Goal: Find specific page/section: Find specific page/section

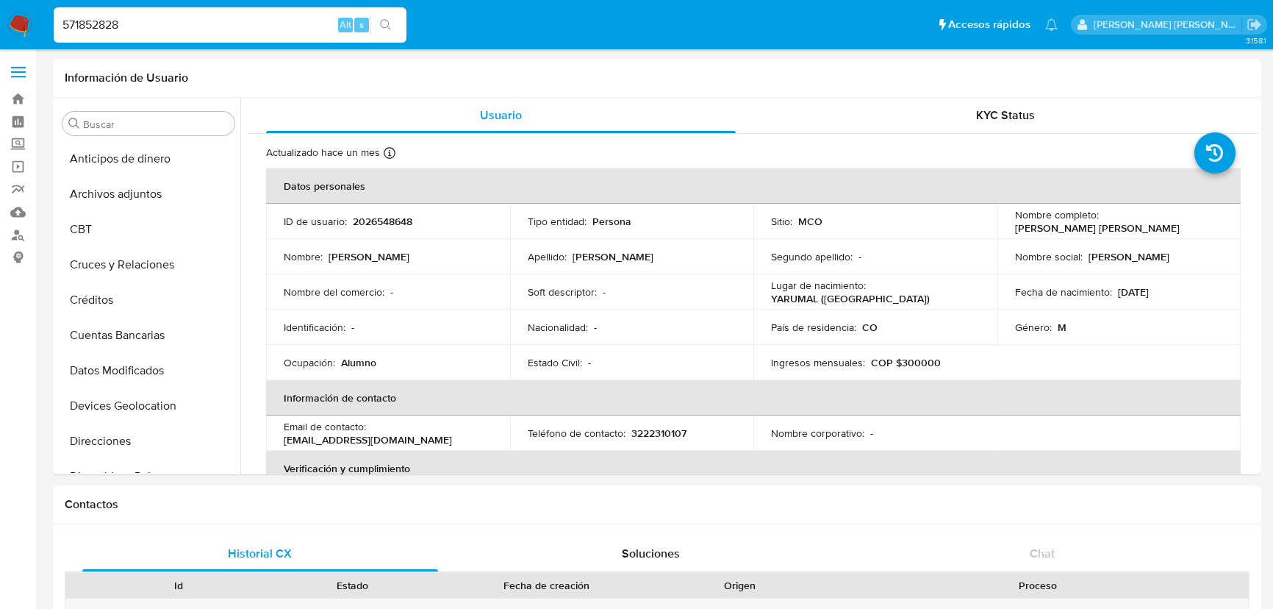
select select "10"
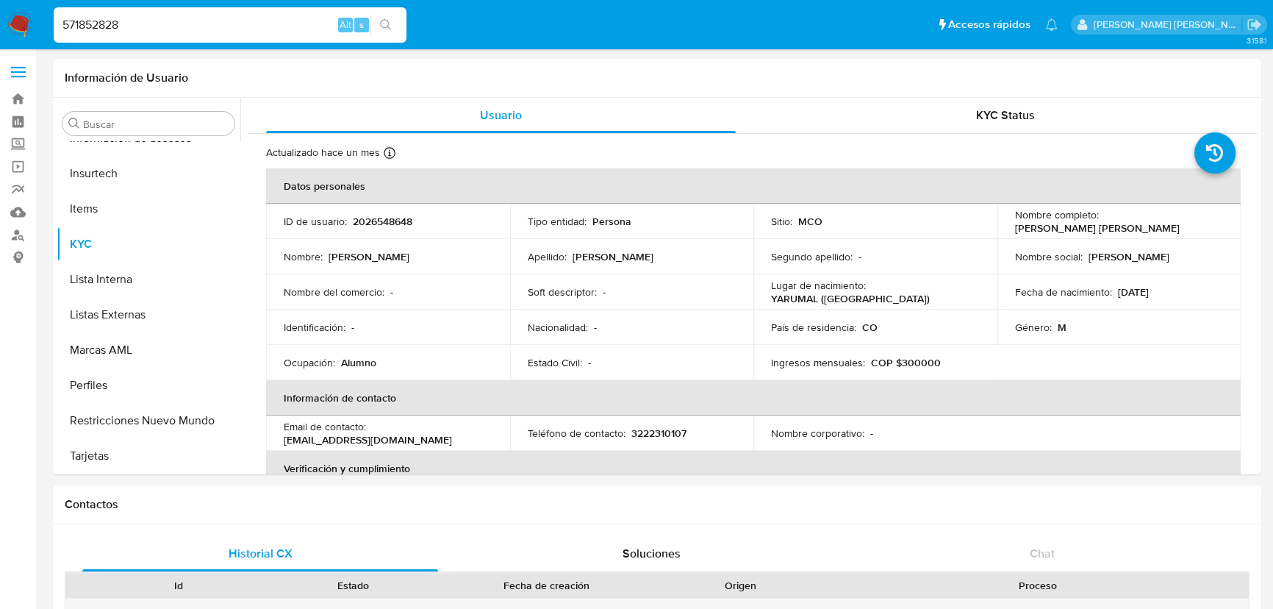
click at [174, 21] on input "571852828" at bounding box center [230, 24] width 353 height 19
drag, startPoint x: 174, startPoint y: 21, endPoint x: -8, endPoint y: 32, distance: 181.9
click at [136, 21] on input "571852828" at bounding box center [230, 24] width 353 height 19
click at [135, 21] on input "571852828" at bounding box center [230, 24] width 353 height 19
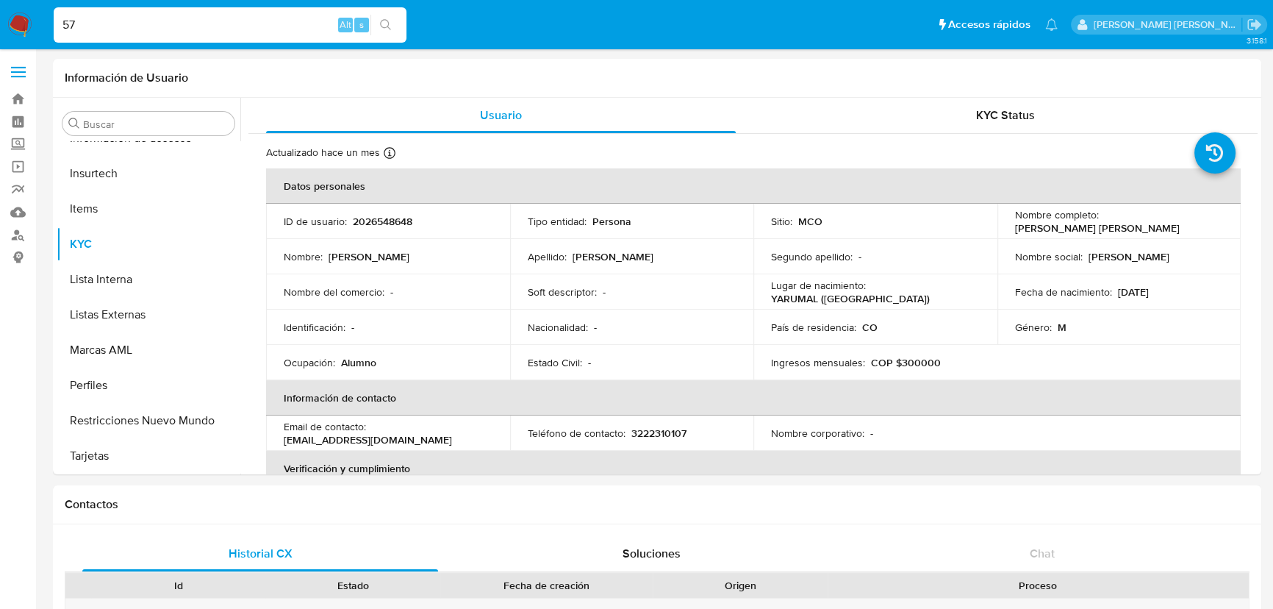
type input "5"
paste input "822582501"
type input "822582501"
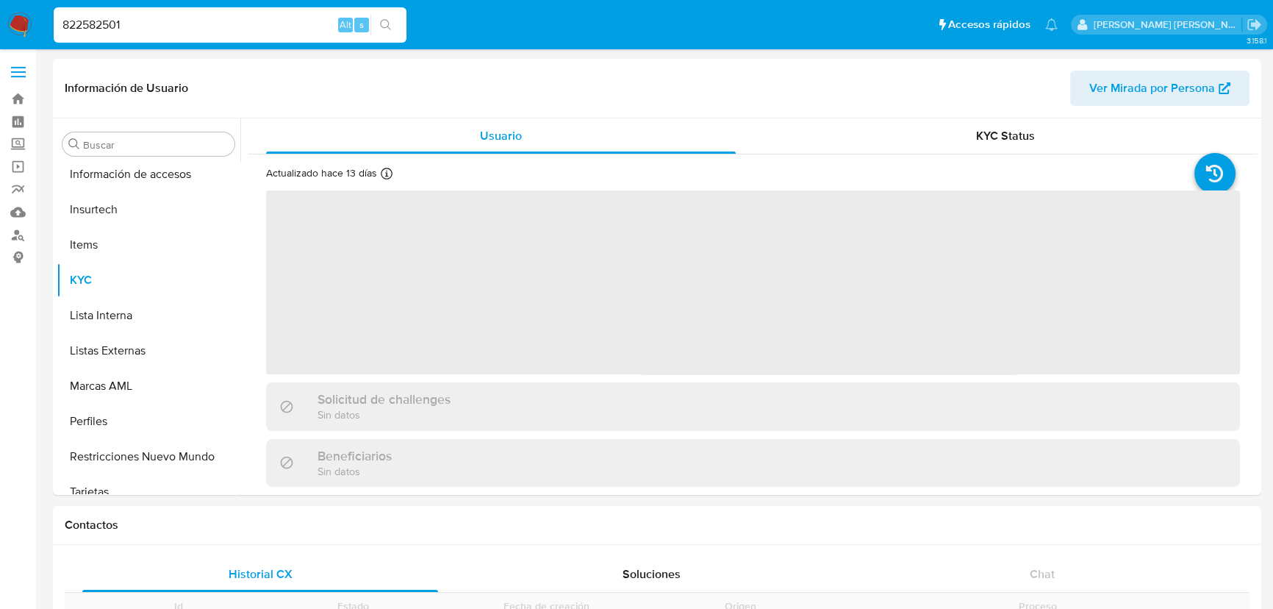
scroll to position [620, 0]
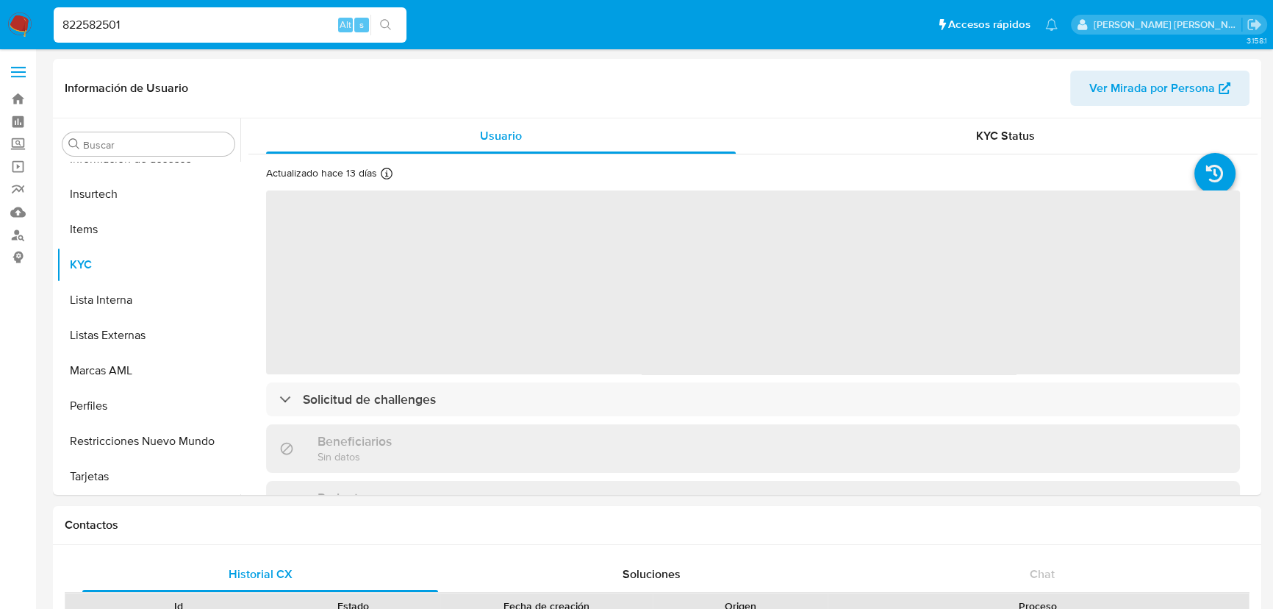
select select "10"
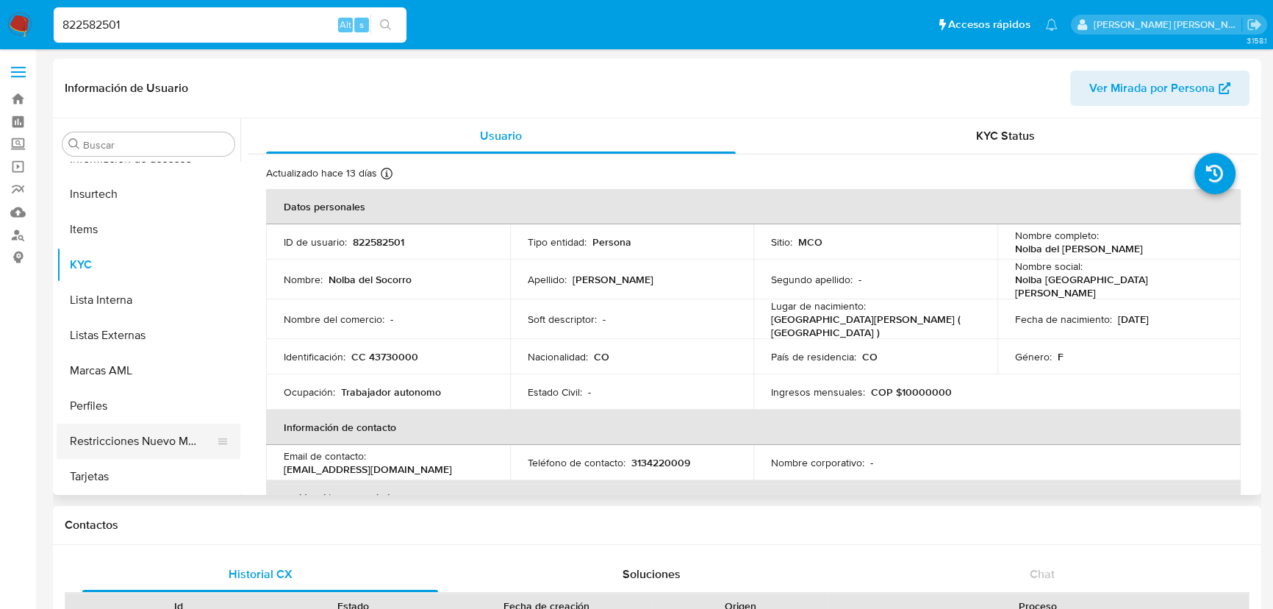
click at [131, 438] on button "Restricciones Nuevo Mundo" at bounding box center [143, 440] width 172 height 35
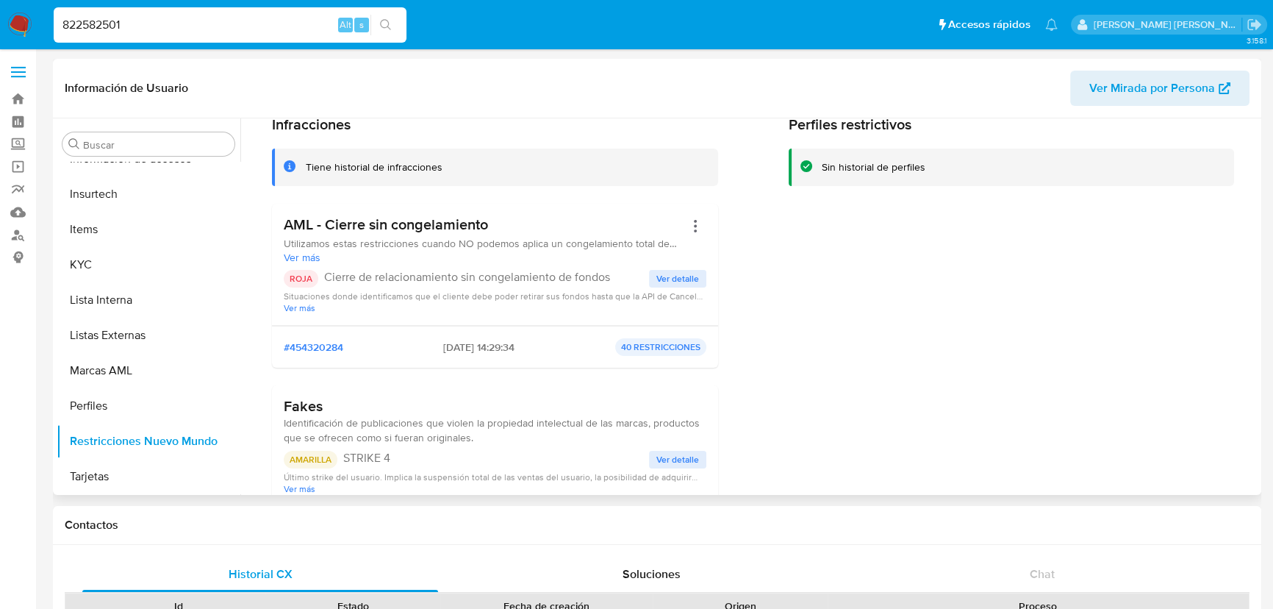
scroll to position [0, 0]
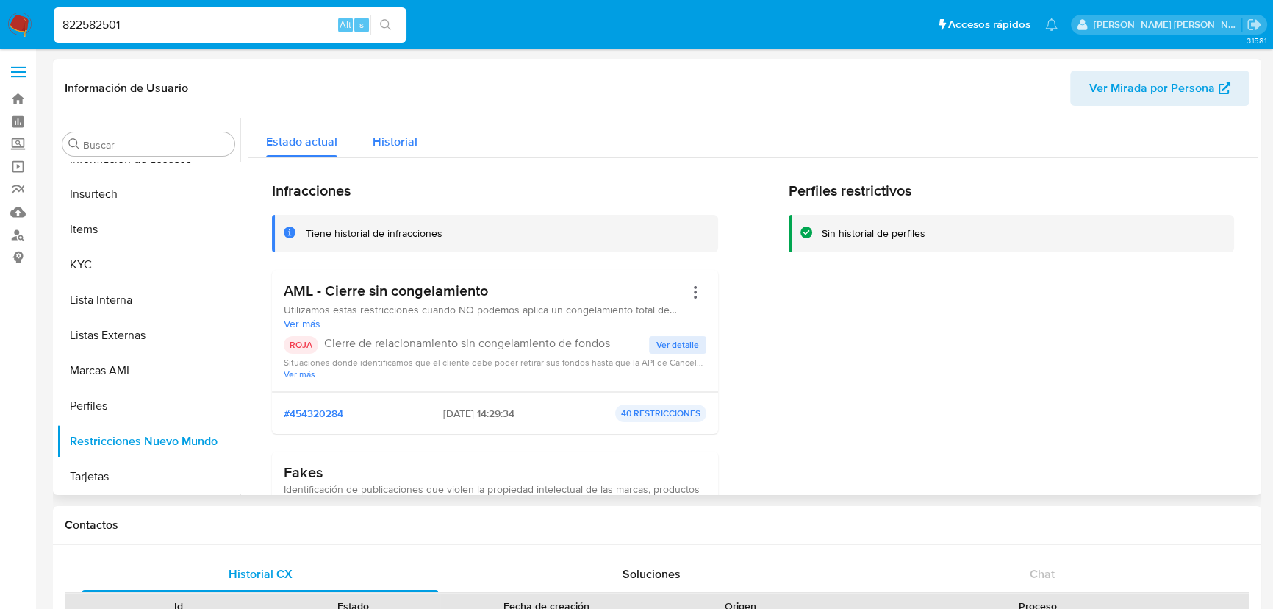
click at [398, 140] on span "Historial" at bounding box center [395, 141] width 45 height 17
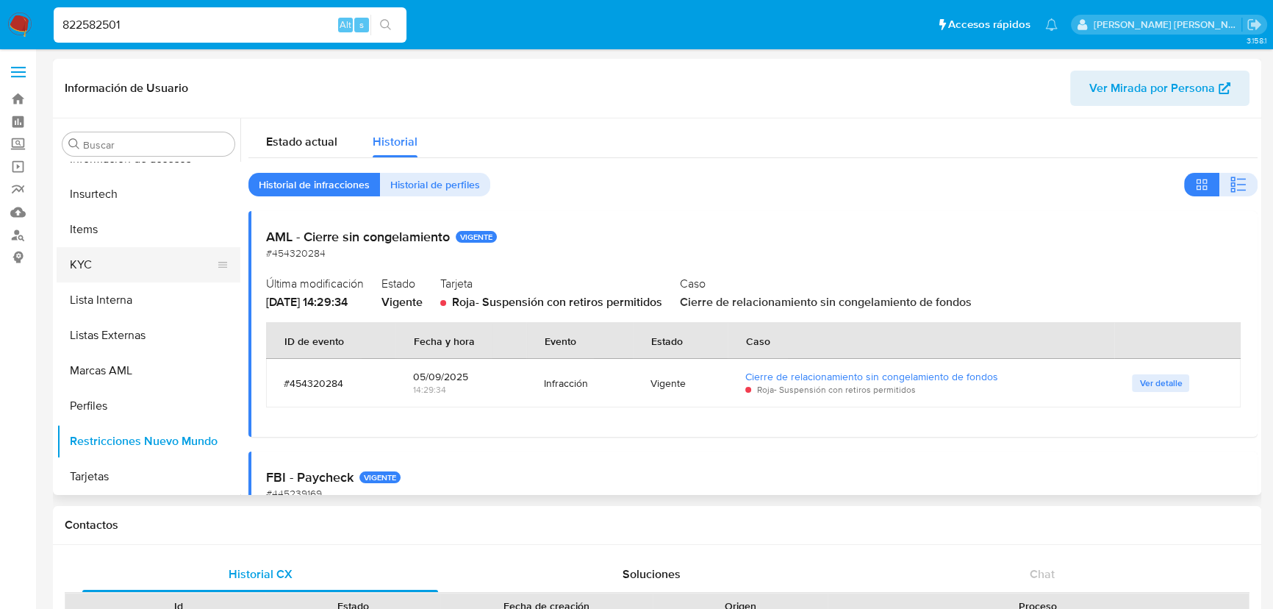
click at [87, 262] on button "KYC" at bounding box center [143, 264] width 172 height 35
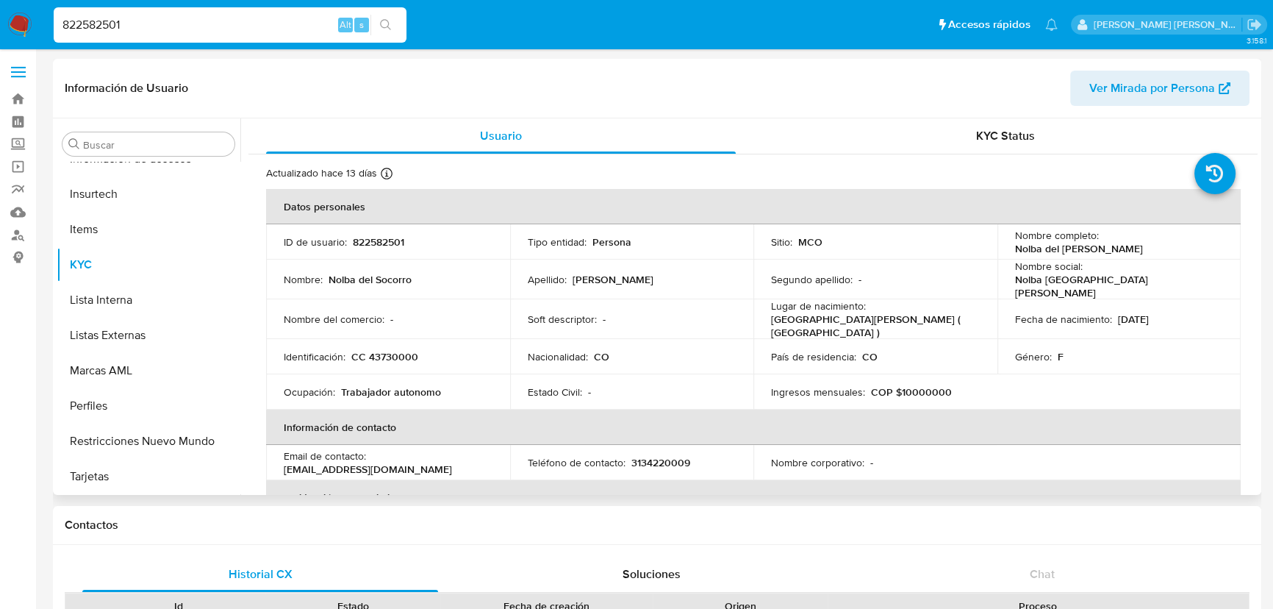
click at [370, 243] on p "822582501" at bounding box center [378, 241] width 51 height 13
copy p "822582501"
drag, startPoint x: 217, startPoint y: 29, endPoint x: 18, endPoint y: -1, distance: 200.8
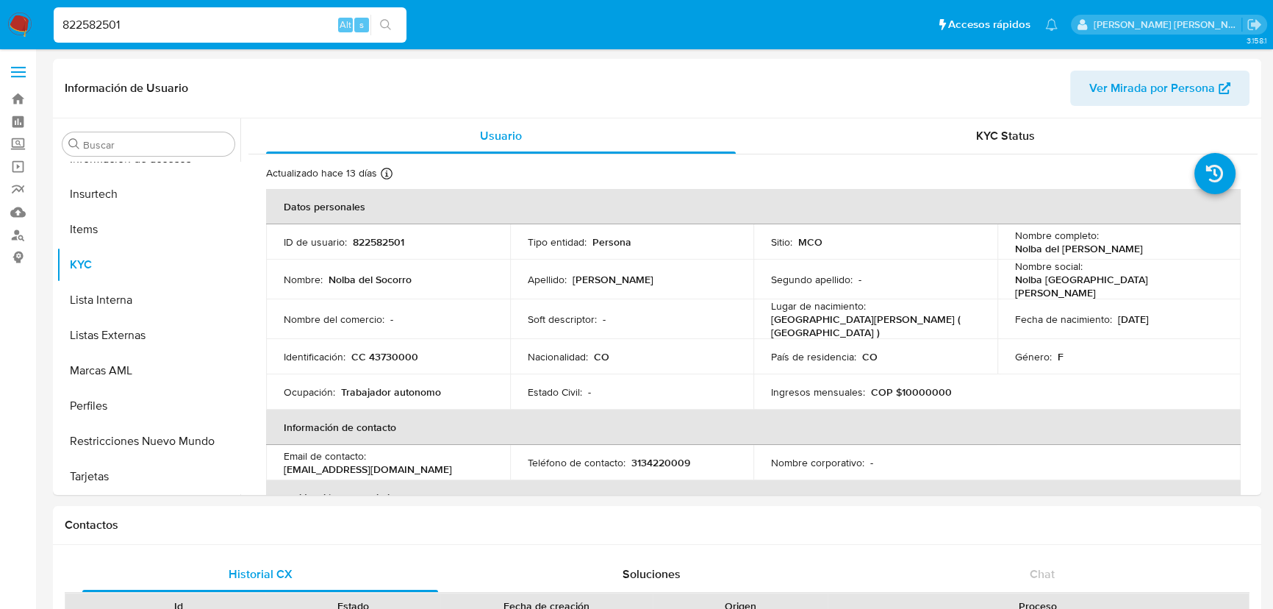
paste input "443154107"
type input "443154107"
click at [388, 23] on icon "search-icon" at bounding box center [385, 24] width 11 height 11
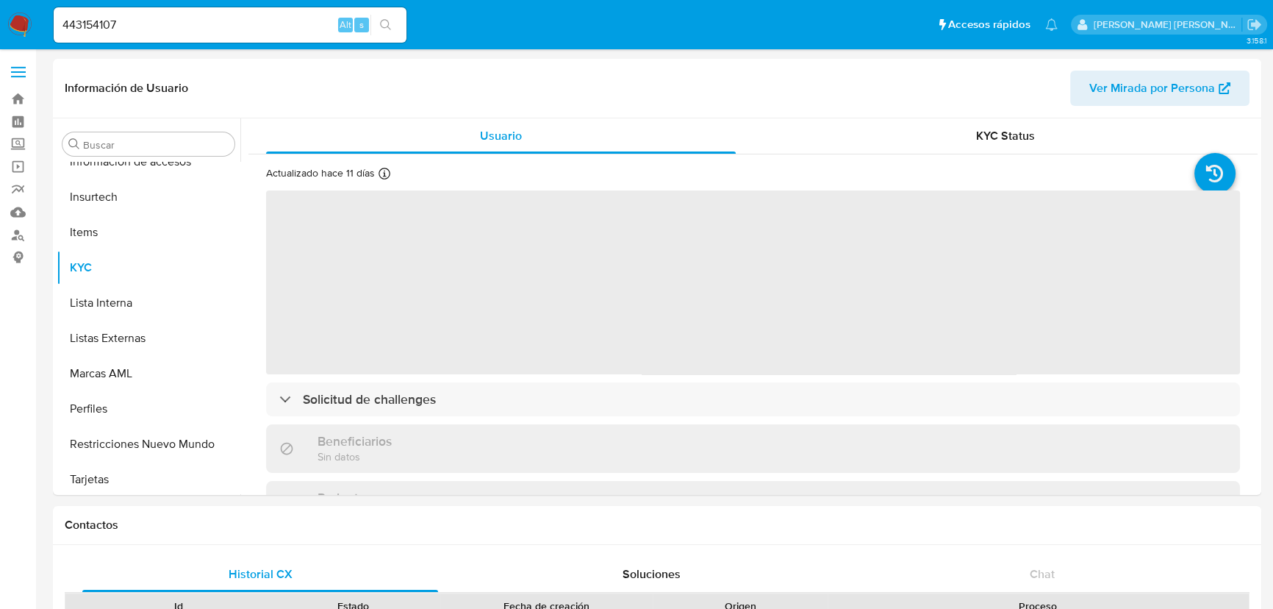
scroll to position [620, 0]
select select "10"
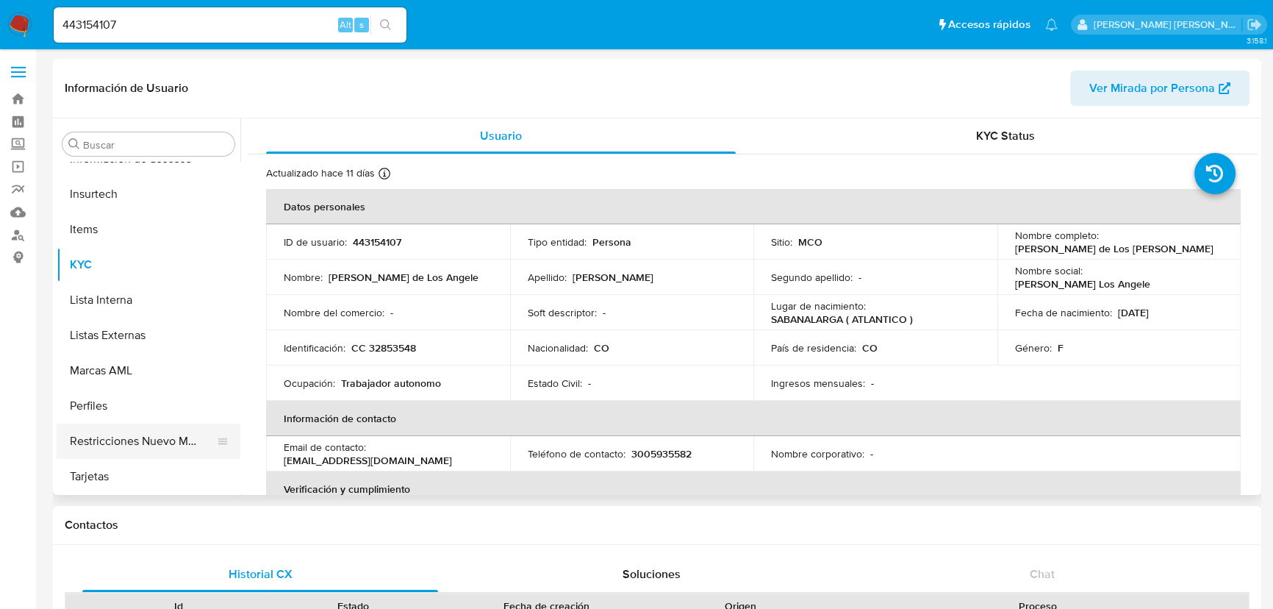
click at [159, 441] on button "Restricciones Nuevo Mundo" at bounding box center [143, 440] width 172 height 35
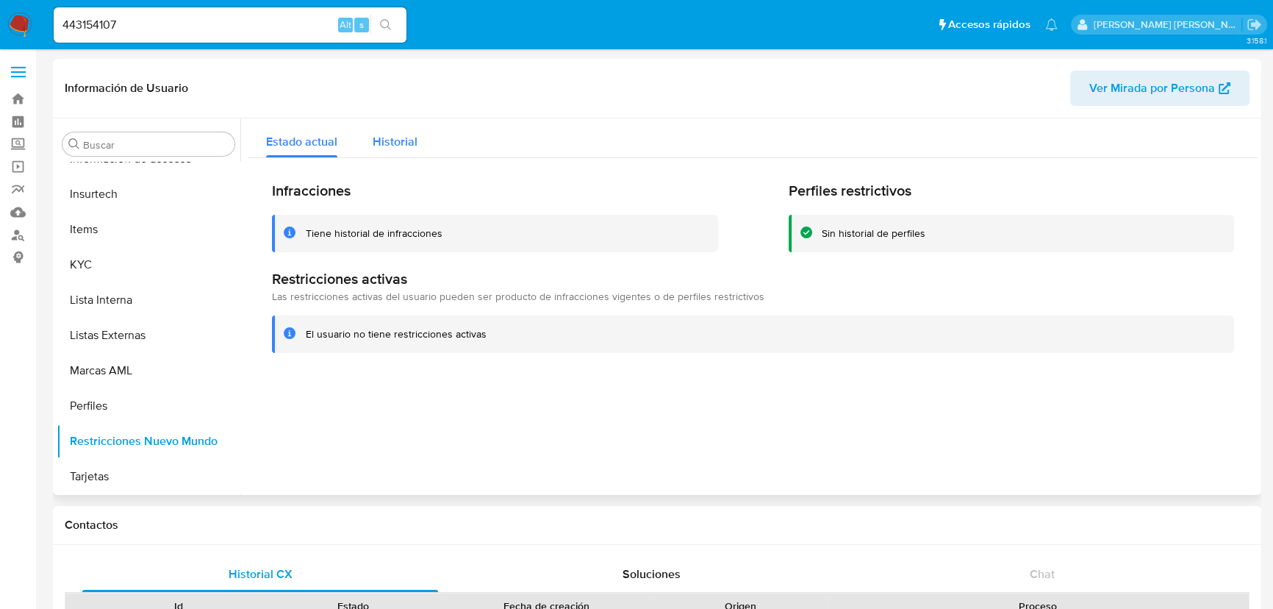
click at [404, 142] on span "Historial" at bounding box center [395, 141] width 45 height 17
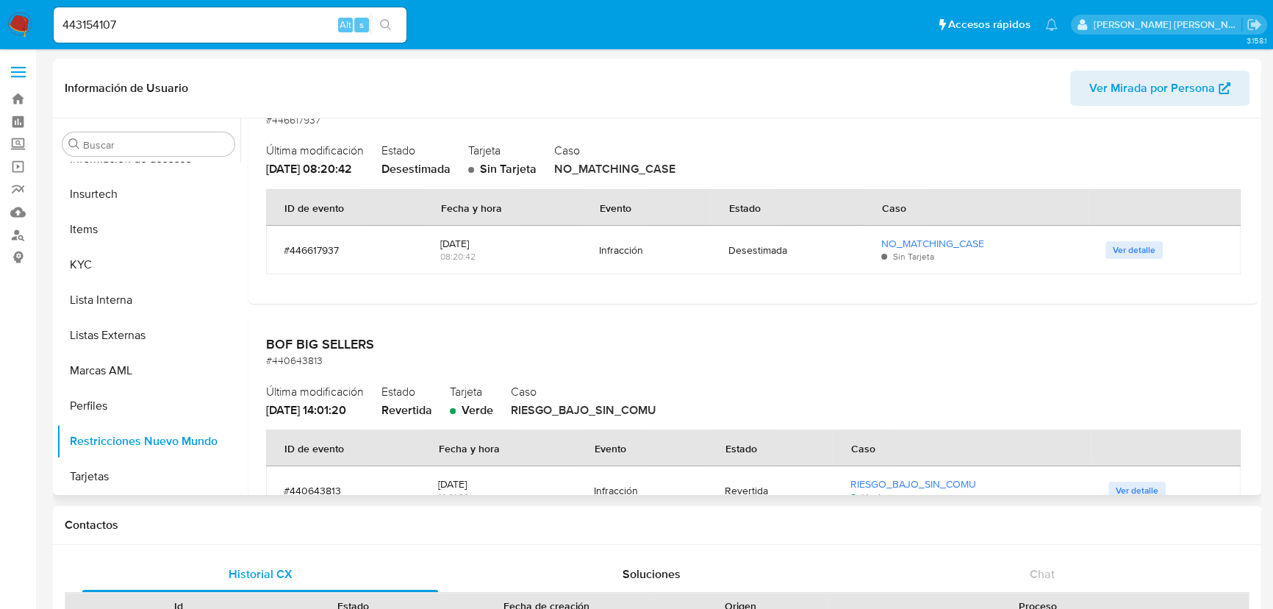
scroll to position [200, 0]
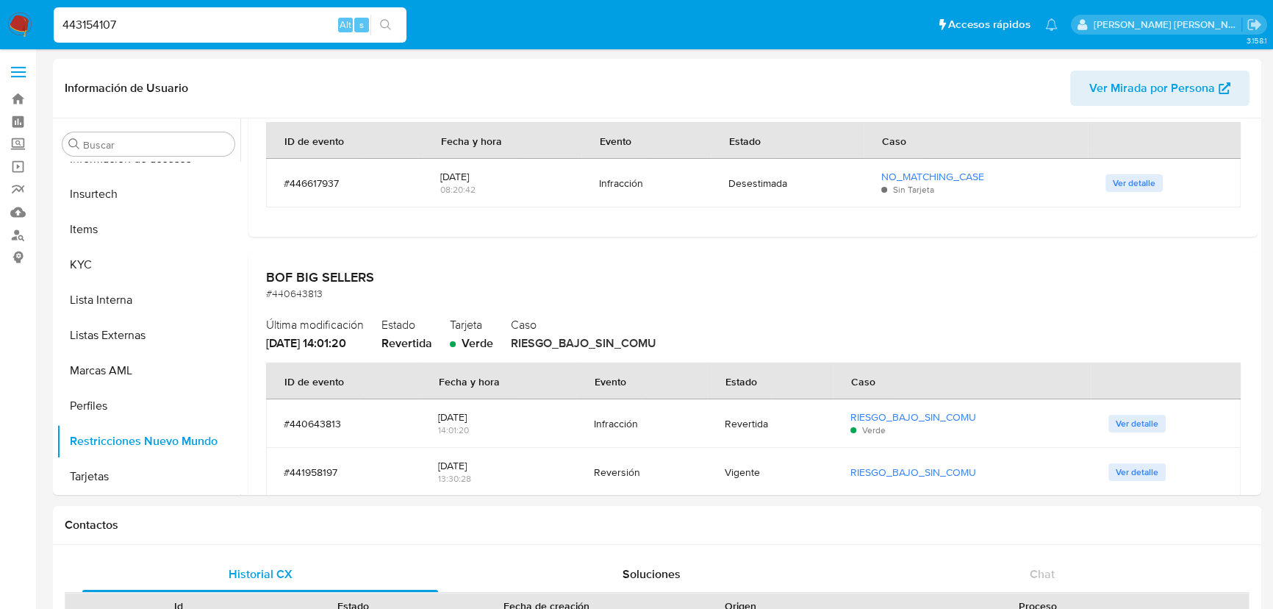
click at [104, 21] on input "443154107" at bounding box center [230, 24] width 353 height 19
click at [243, 16] on input "443154107" at bounding box center [230, 24] width 353 height 19
click at [107, 31] on input "443154107" at bounding box center [230, 24] width 353 height 19
click at [140, 24] on input "443154107" at bounding box center [230, 24] width 353 height 19
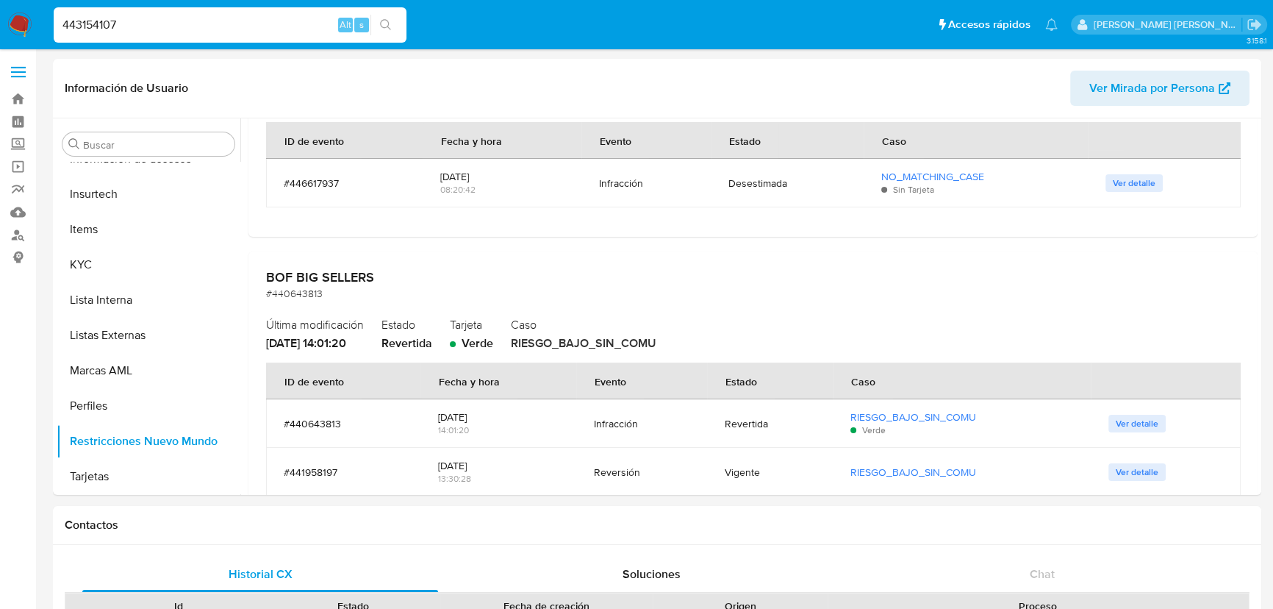
click at [115, 24] on input "443154107" at bounding box center [230, 24] width 353 height 19
paste input "06781619"
type input "406781619"
click at [383, 21] on icon "search-icon" at bounding box center [386, 25] width 12 height 12
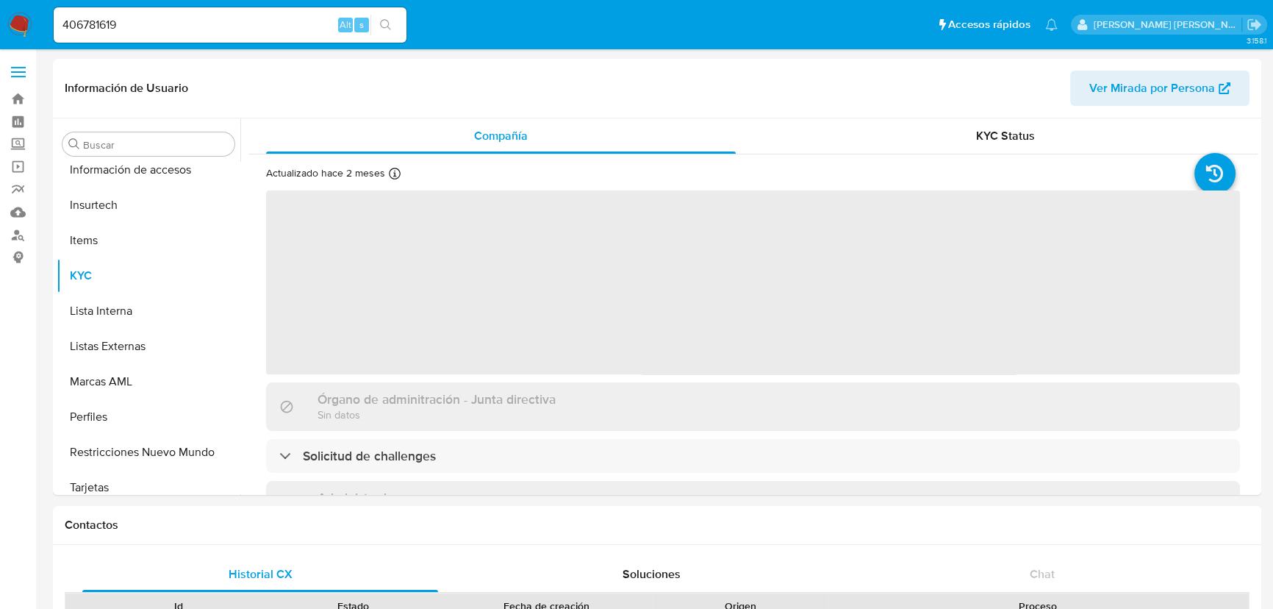
scroll to position [620, 0]
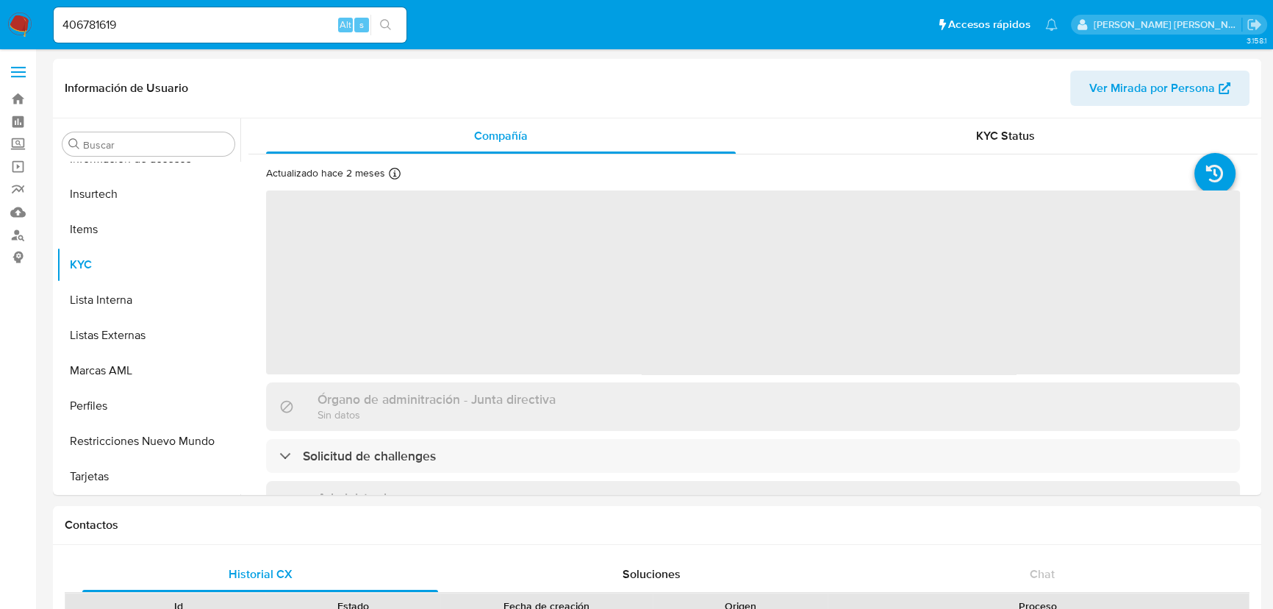
select select "10"
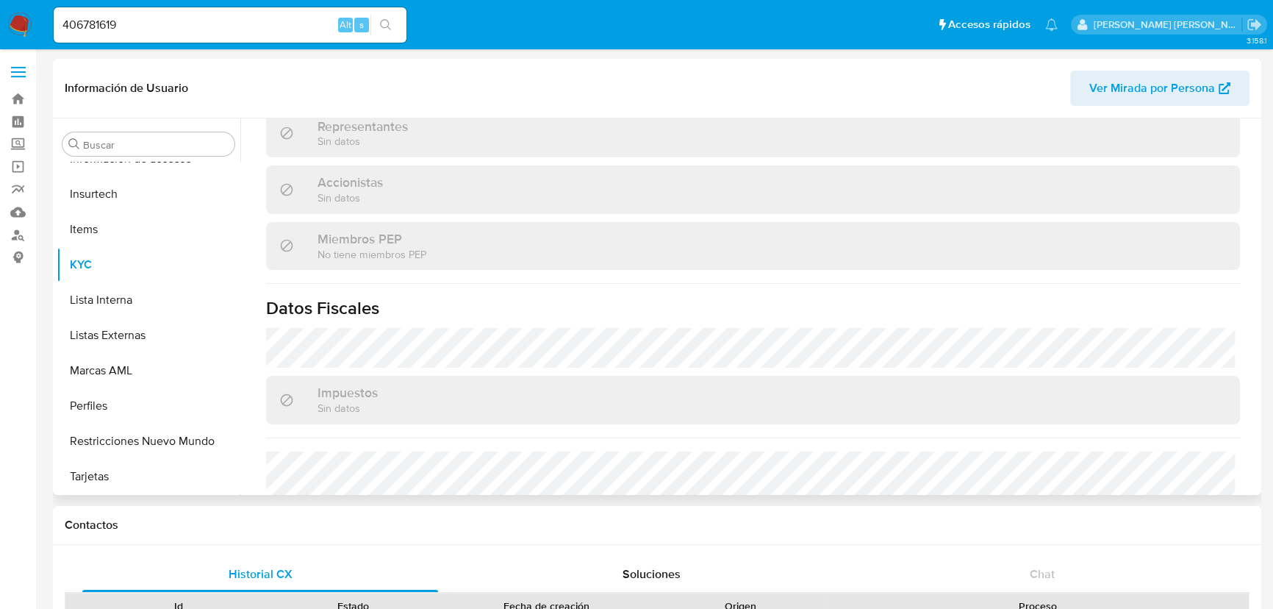
scroll to position [935, 0]
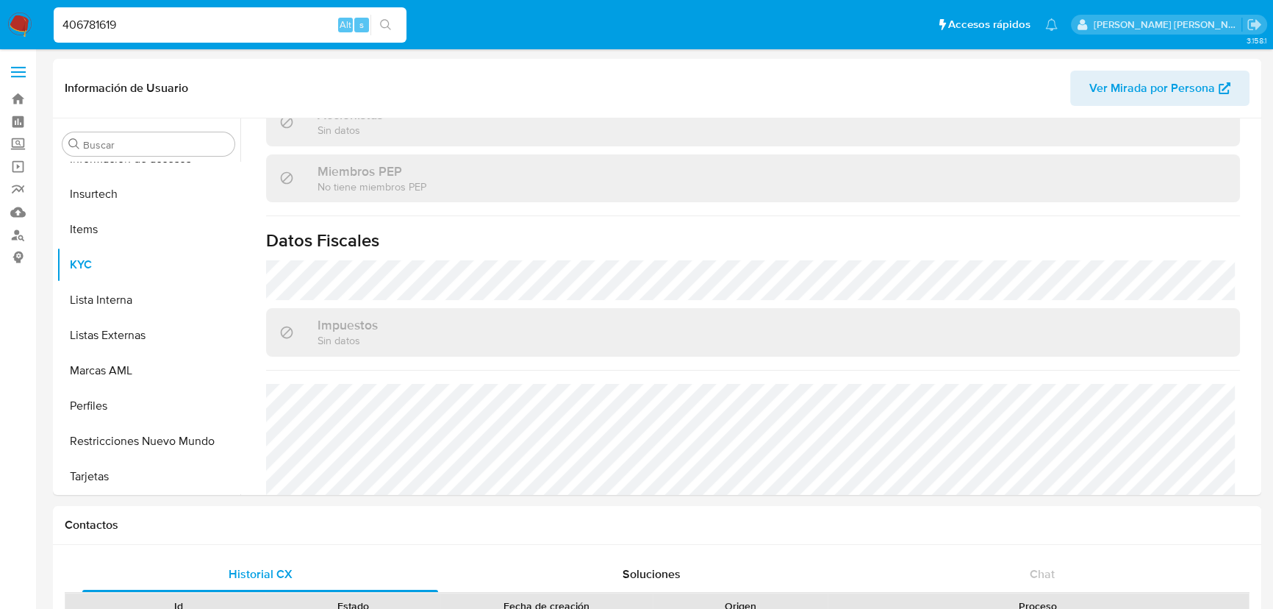
click at [220, 27] on input "406781619" at bounding box center [230, 24] width 353 height 19
drag, startPoint x: 220, startPoint y: 27, endPoint x: -168, endPoint y: 92, distance: 393.5
paste input "203332240"
type input "203332240"
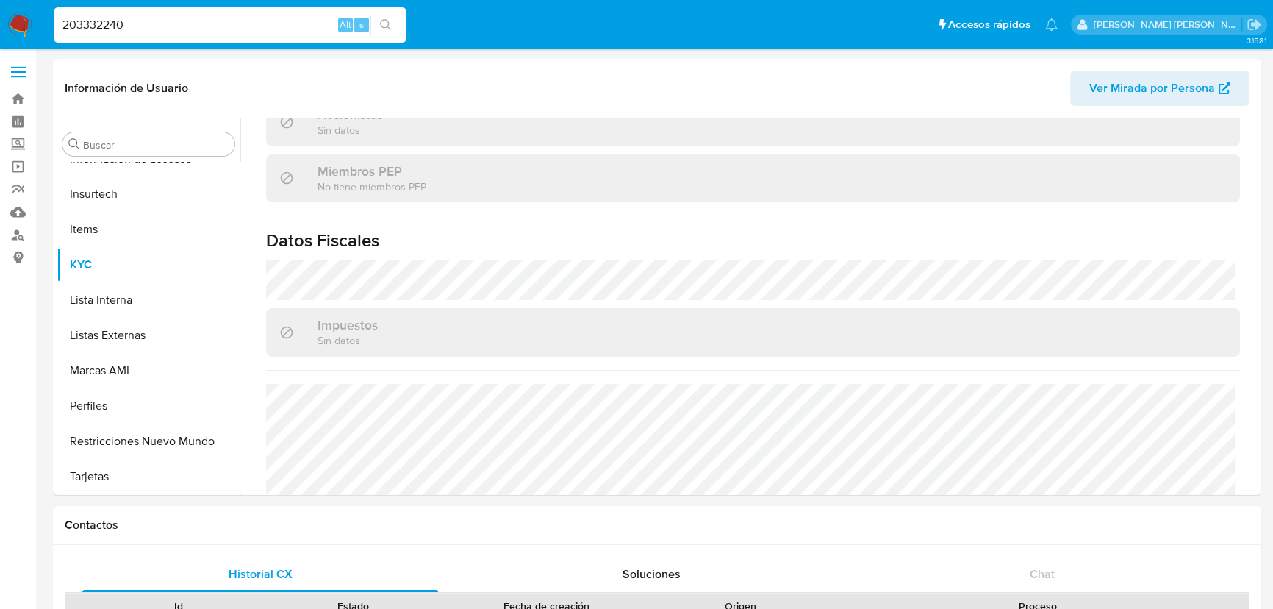
click at [390, 22] on icon "search-icon" at bounding box center [386, 25] width 12 height 12
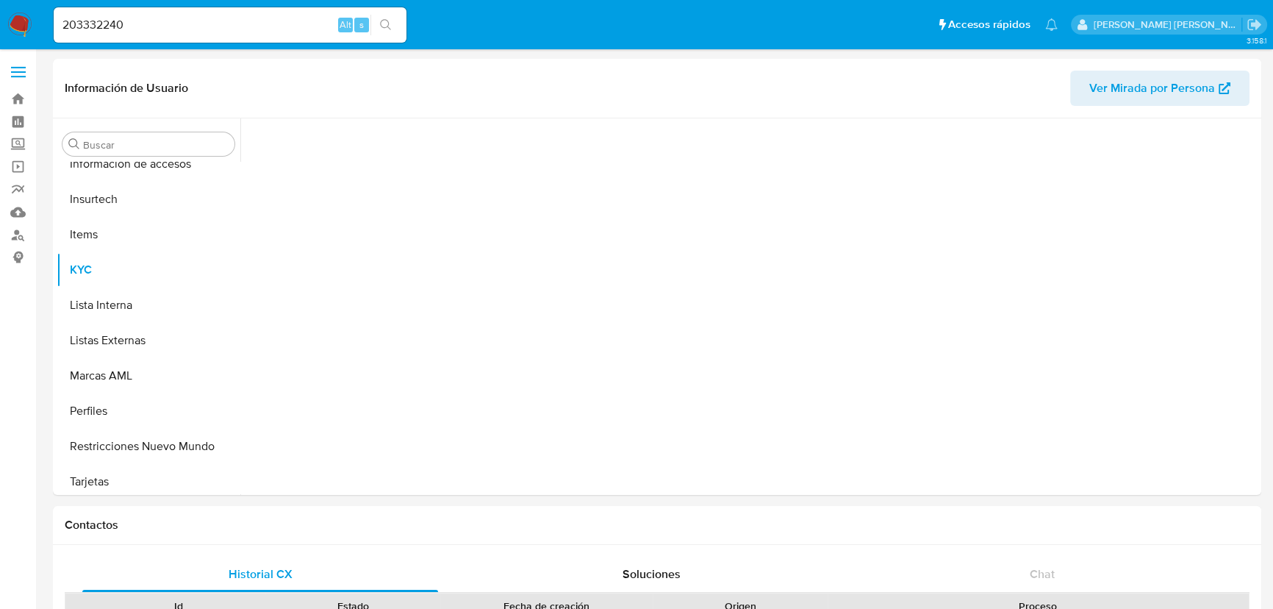
scroll to position [620, 0]
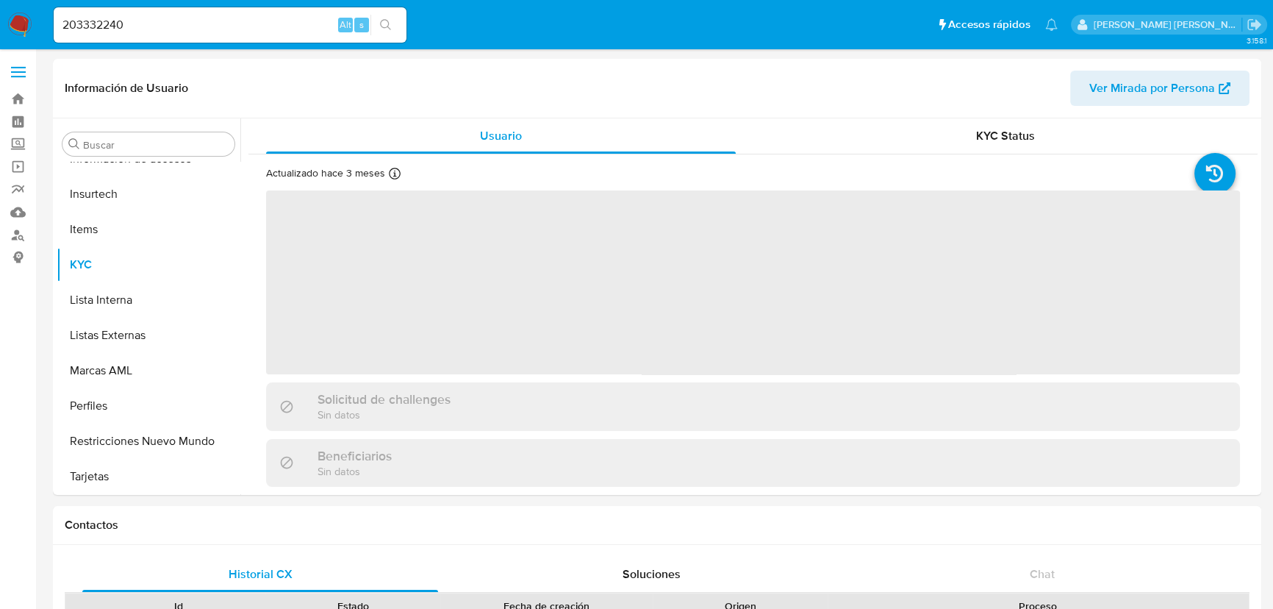
select select "10"
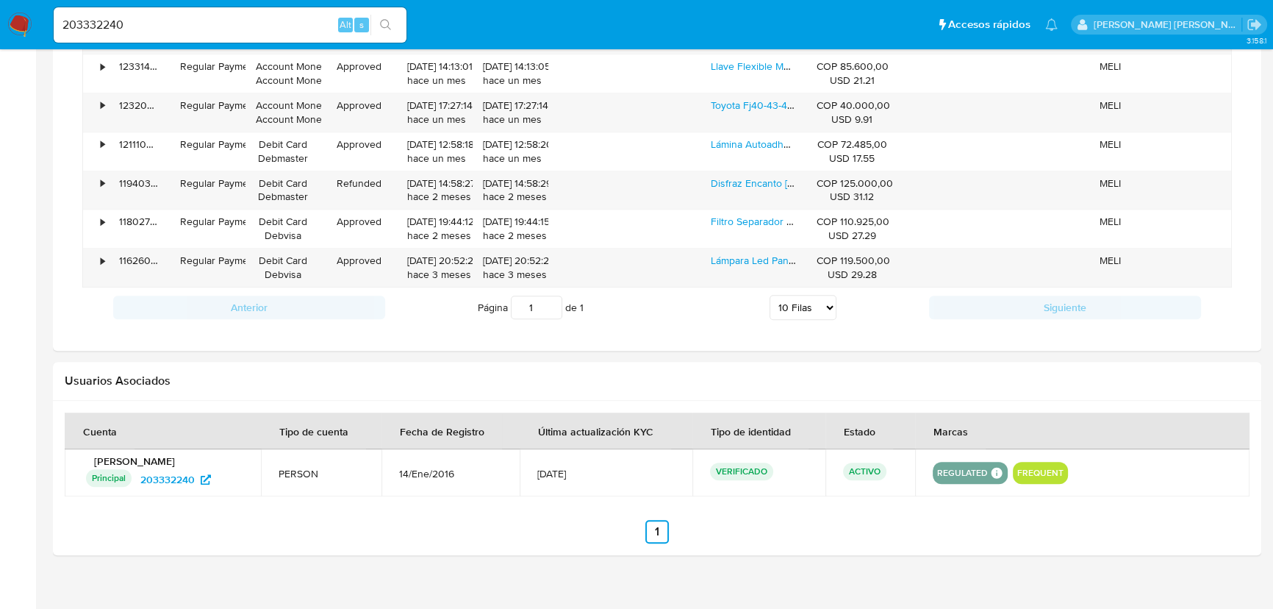
scroll to position [1187, 0]
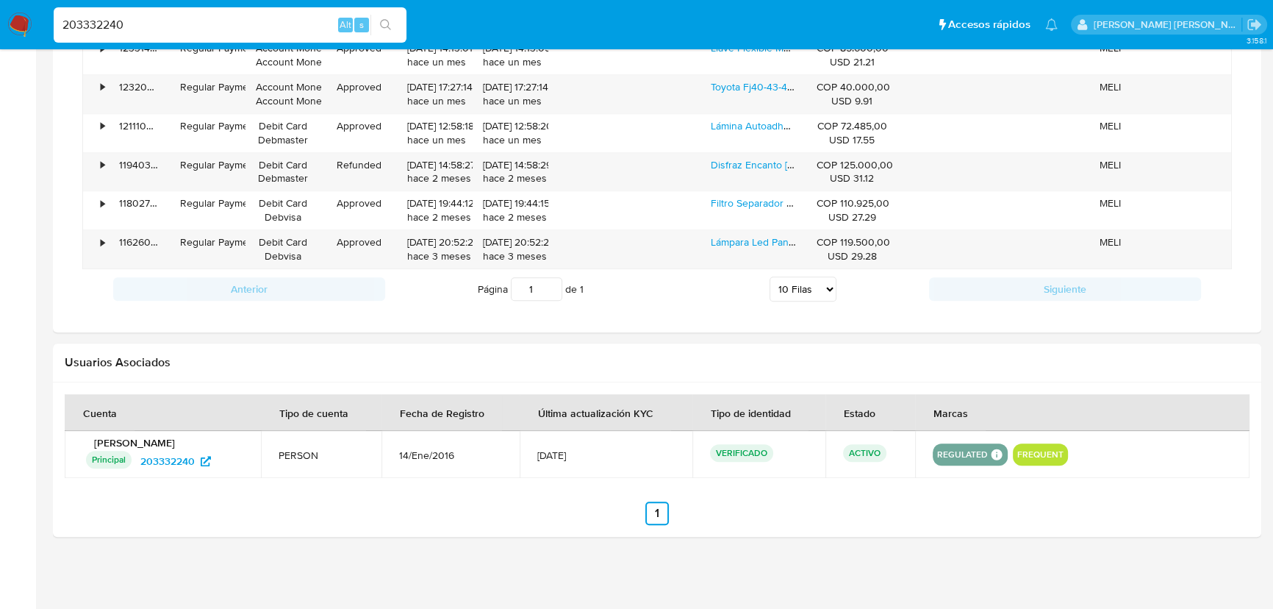
drag, startPoint x: 112, startPoint y: 28, endPoint x: 43, endPoint y: 28, distance: 68.4
click at [43, 28] on nav "Pausado Ver notificaciones 203332240 Alt s Accesos rápidos Presiona las siguien…" at bounding box center [636, 24] width 1273 height 49
